Goal: Ask a question

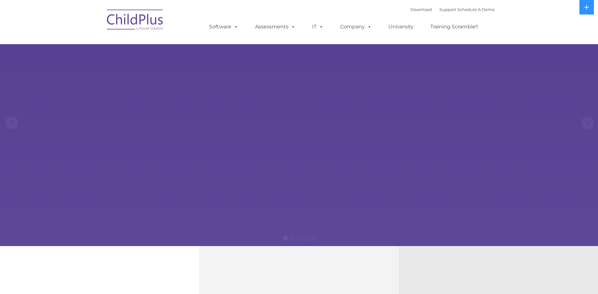
select select "MEDIUM"
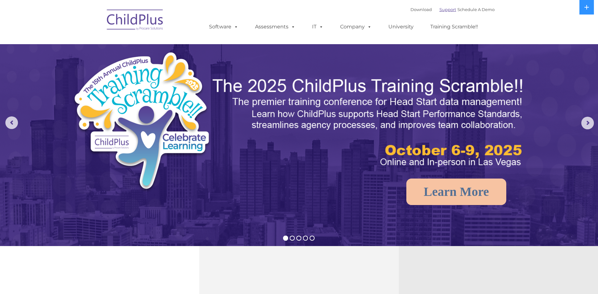
click at [443, 9] on link "Support" at bounding box center [448, 9] width 17 height 5
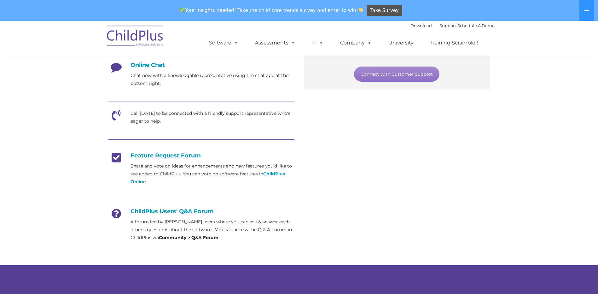
scroll to position [174, 0]
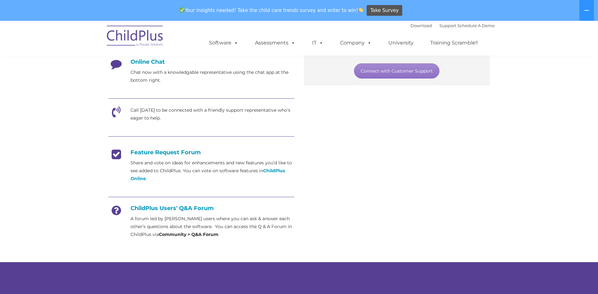
click at [117, 207] on icon at bounding box center [116, 213] width 16 height 16
click at [169, 206] on h4 "ChildPlus Users' Q&A Forum" at bounding box center [201, 208] width 186 height 7
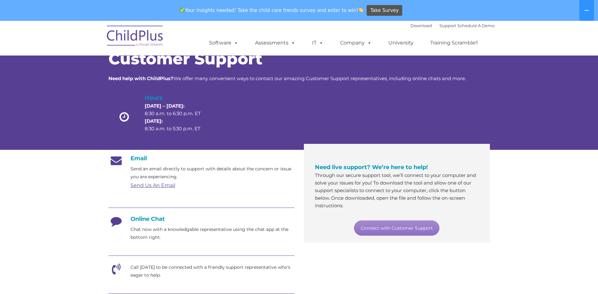
scroll to position [0, 0]
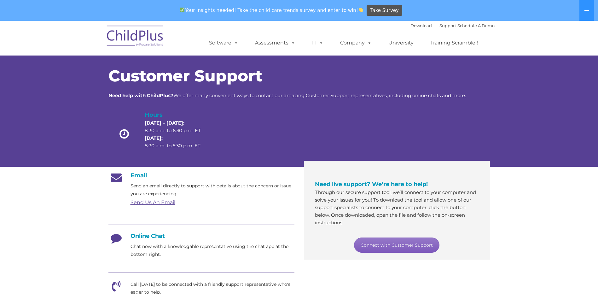
click at [403, 243] on link "Connect with Customer Support" at bounding box center [396, 244] width 85 height 15
click at [552, 206] on section "Customer Support Need help with ChildPlus? We offer many convenient ways to con…" at bounding box center [299, 264] width 598 height 486
